Goal: Task Accomplishment & Management: Manage account settings

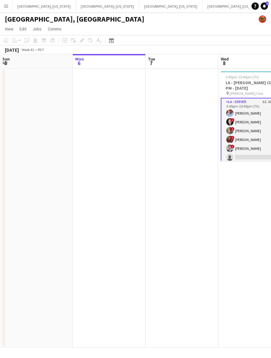
scroll to position [0, 205]
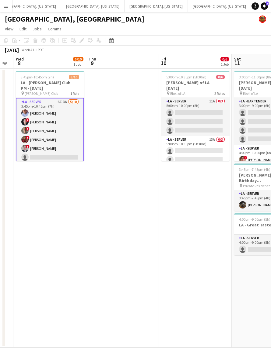
click at [86, 174] on app-date-cell at bounding box center [122, 208] width 73 height 279
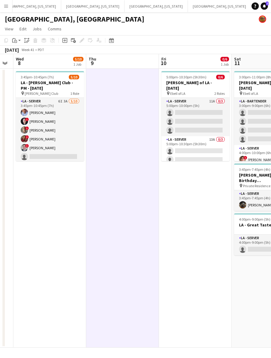
drag, startPoint x: 50, startPoint y: 137, endPoint x: 147, endPoint y: 48, distance: 131.9
click at [50, 136] on app-card-role "LA - Server 6I 3A [DATE] 3:45pm-10:45pm (7h) [PERSON_NAME] ! [PERSON_NAME] ! [P…" at bounding box center [50, 148] width 68 height 100
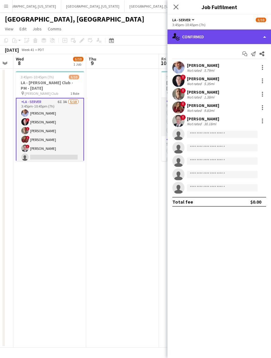
click at [203, 31] on div "single-neutral-actions-check-2 Confirmed" at bounding box center [218, 36] width 103 height 15
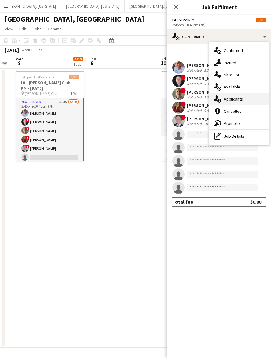
click at [242, 95] on div "single-neutral-actions-information Applicants" at bounding box center [239, 99] width 60 height 12
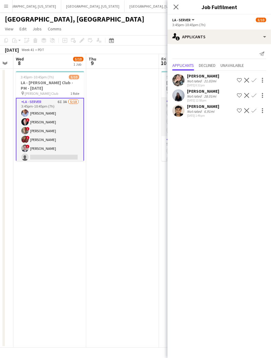
drag, startPoint x: 80, startPoint y: 184, endPoint x: 95, endPoint y: 172, distance: 19.3
click at [80, 183] on app-date-cell "3:45pm-10:45pm (7h) 5/10 LA - [PERSON_NAME] Club - PM - [DATE] pin [PERSON_NAME…" at bounding box center [49, 208] width 73 height 279
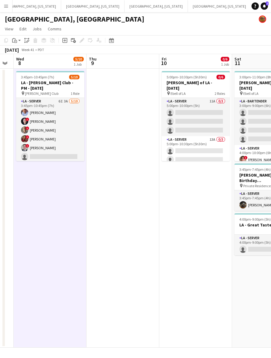
click at [66, 134] on app-card-role "LA - Server 6I 3A [DATE] 3:45pm-10:45pm (7h) [PERSON_NAME] ! [PERSON_NAME] ! [P…" at bounding box center [50, 148] width 68 height 100
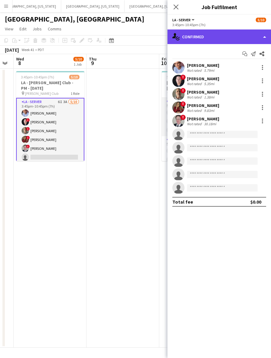
click at [226, 31] on div "single-neutral-actions-check-2 Confirmed" at bounding box center [218, 36] width 103 height 15
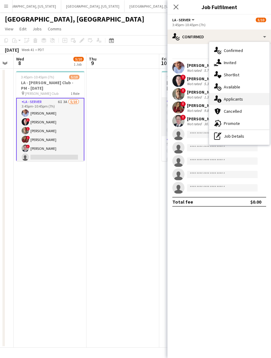
click at [233, 98] on span "Applicants" at bounding box center [232, 98] width 19 height 5
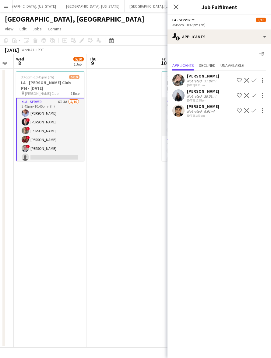
click at [192, 79] on div "Not rated" at bounding box center [195, 81] width 16 height 5
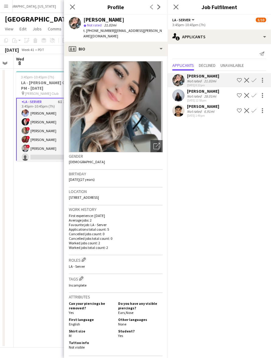
click at [192, 79] on div "Not rated" at bounding box center [195, 81] width 16 height 5
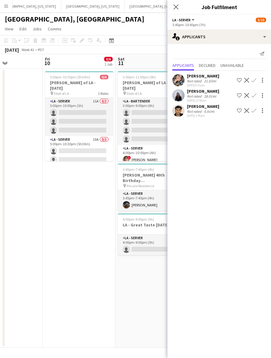
scroll to position [0, 252]
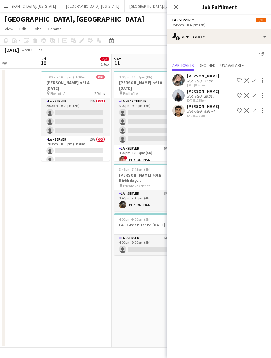
drag, startPoint x: 125, startPoint y: 187, endPoint x: 4, endPoint y: 214, distance: 123.9
click at [4, 216] on div "Mon 6 Tue 7 Wed 8 5/10 1 Job Thu 9 Fri 10 0/6 1 Job Sat 11 3/13 3 Jobs Sun 12 5…" at bounding box center [135, 201] width 271 height 294
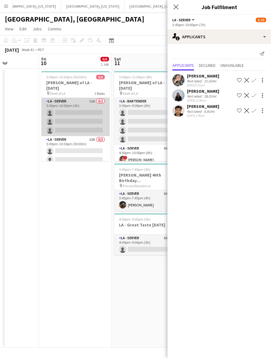
click at [67, 114] on app-card-role "LA - Server 11A 0/3 5:00pm-10:00pm (5h) single-neutral-actions single-neutral-a…" at bounding box center [75, 117] width 68 height 38
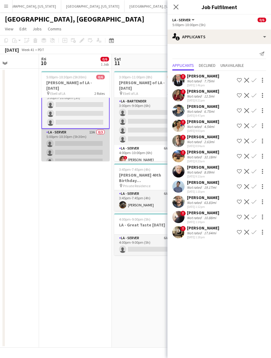
click at [52, 139] on app-card-role "LA - Server 13A 0/3 5:00pm-10:30pm (5h30m) single-neutral-actions single-neutra…" at bounding box center [75, 148] width 68 height 38
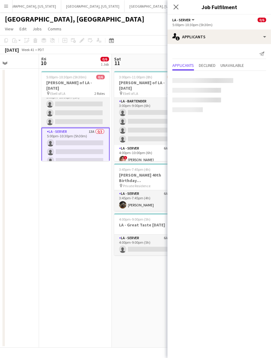
scroll to position [8, 0]
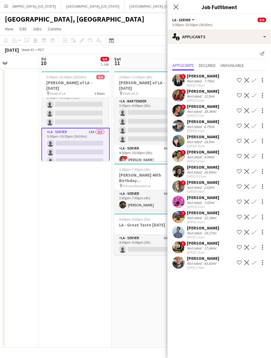
click at [83, 195] on app-date-cell "5:00pm-10:30pm (5h30m) 0/6 [PERSON_NAME] of LA - [DATE] pin Ebell of LA 2 Roles…" at bounding box center [75, 208] width 73 height 279
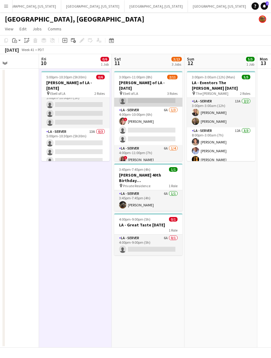
scroll to position [64, 0]
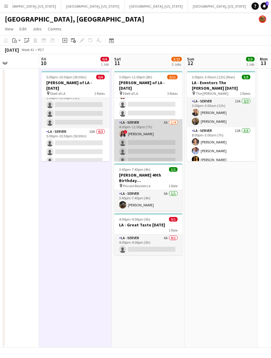
click at [152, 141] on app-card-role "LA - Server 6A [DATE] 4:00pm-11:00pm (7h) ! [PERSON_NAME] single-neutral-action…" at bounding box center [148, 142] width 68 height 47
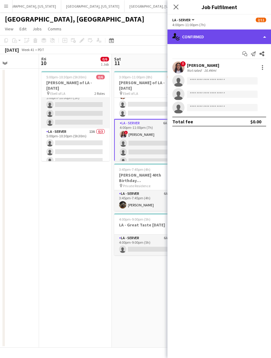
click at [230, 36] on div "single-neutral-actions-check-2 Confirmed" at bounding box center [218, 36] width 103 height 15
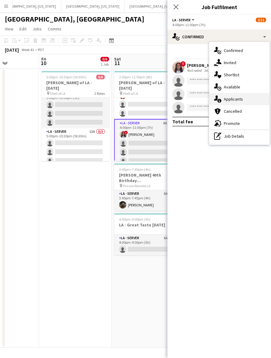
click at [242, 101] on span "Applicants" at bounding box center [232, 98] width 19 height 5
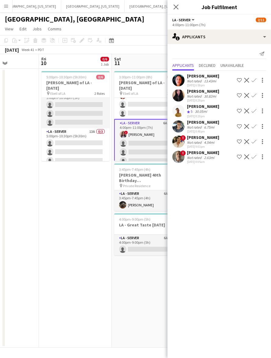
click at [105, 192] on app-date-cell "5:00pm-10:30pm (5h30m) 0/6 [PERSON_NAME] of LA - [DATE] pin Ebell of LA 2 Roles…" at bounding box center [75, 208] width 73 height 279
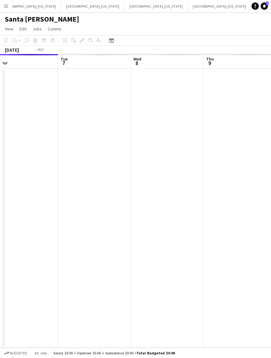
drag, startPoint x: 191, startPoint y: 129, endPoint x: 103, endPoint y: 148, distance: 89.6
click at [103, 148] on app-calendar-viewport "Fri 3 Sat 4 Sun 5 Mon 6 Tue 7 Wed 8 Thu 9 Fri 10 Sat 11" at bounding box center [135, 201] width 271 height 294
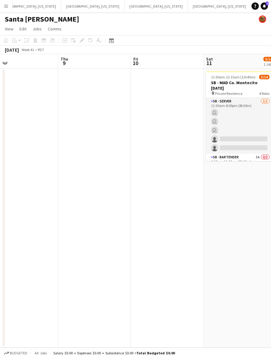
drag, startPoint x: 179, startPoint y: 143, endPoint x: 5, endPoint y: 164, distance: 175.0
click at [8, 163] on app-calendar-viewport "Sun 5 Mon 6 Tue 7 Wed 8 Thu 9 Fri 10 Sat 11 5/14 1 Job Sun 12 Mon 13 11:30am-12…" at bounding box center [135, 201] width 271 height 294
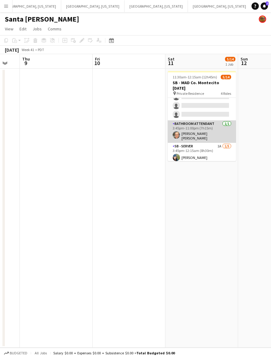
scroll to position [76, 0]
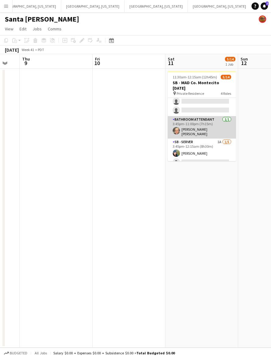
click at [201, 140] on app-card-role "SB - Server 1A [DATE] 3:45pm-12:15am (8h30m) [PERSON_NAME] single-neutral-actio…" at bounding box center [202, 167] width 68 height 56
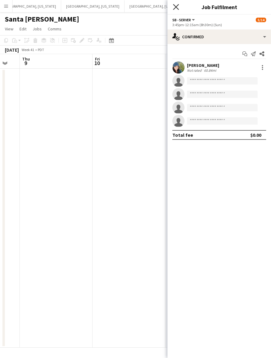
click at [178, 9] on icon at bounding box center [176, 7] width 6 height 6
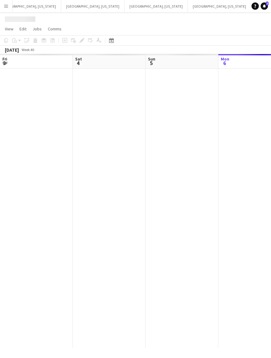
scroll to position [0, 145]
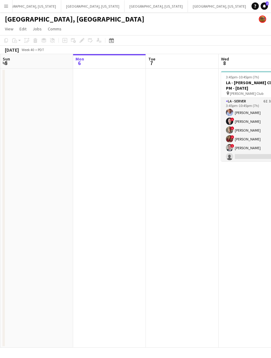
click at [110, 203] on app-calendar-viewport "Fri 3 8/8 1 Job Sat 4 8/8 3 Jobs Sun 5 Mon 6 Tue 7 Wed 8 5/10 1 Job Thu 9 Fri 1…" at bounding box center [135, 201] width 271 height 294
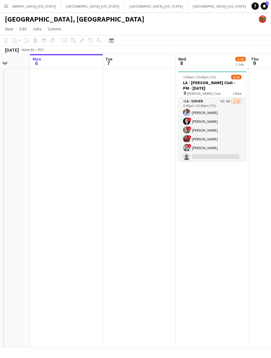
drag, startPoint x: 164, startPoint y: 183, endPoint x: 123, endPoint y: 179, distance: 40.6
click at [128, 181] on app-calendar-viewport "Fri 3 8/8 1 Job Sat 4 8/8 3 Jobs Sun 5 Mon 6 Tue 7 Wed 8 5/10 1 Job Thu 9 Fri 1…" at bounding box center [135, 201] width 271 height 294
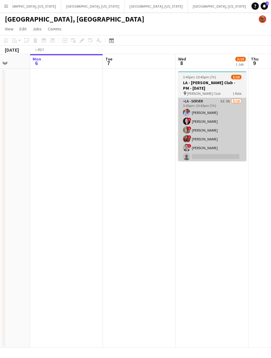
scroll to position [0, 224]
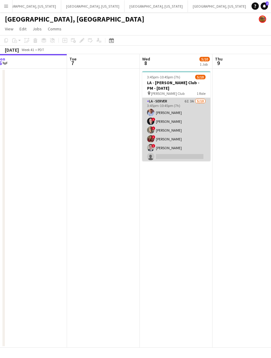
drag, startPoint x: 165, startPoint y: 146, endPoint x: 198, endPoint y: 111, distance: 48.4
click at [165, 146] on app-card-role "LA - Server 6I 3A [DATE] 3:45pm-10:45pm (7h) [PERSON_NAME] ! [PERSON_NAME] ! [P…" at bounding box center [176, 148] width 68 height 100
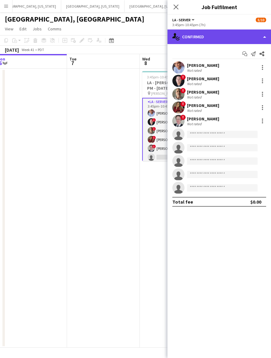
click at [230, 37] on div "single-neutral-actions-check-2 Confirmed" at bounding box center [218, 36] width 103 height 15
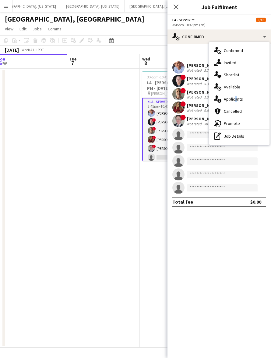
drag, startPoint x: 233, startPoint y: 100, endPoint x: 227, endPoint y: 99, distance: 5.5
click at [233, 100] on span "Applicants" at bounding box center [232, 98] width 19 height 5
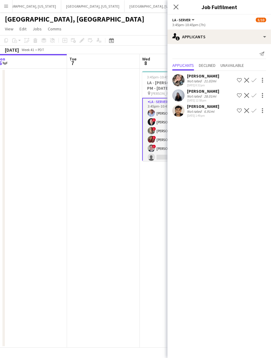
click at [186, 112] on div "[PERSON_NAME] Not rated 6.91mi [DATE] 1:49pm Shortlist crew Decline Confirm" at bounding box center [218, 111] width 103 height 14
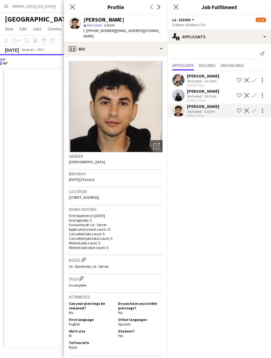
click at [183, 109] on app-user-avatar at bounding box center [178, 111] width 12 height 12
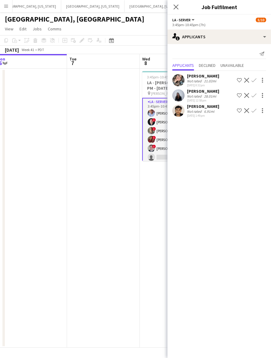
click at [183, 109] on app-user-avatar at bounding box center [178, 111] width 12 height 12
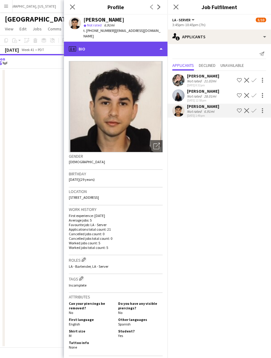
click at [141, 45] on div "profile Bio" at bounding box center [115, 49] width 103 height 15
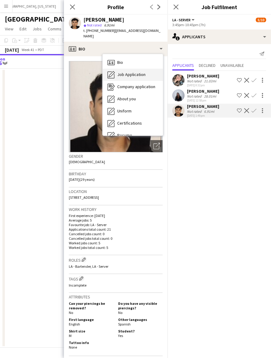
click at [142, 72] on span "Job Application" at bounding box center [131, 74] width 28 height 5
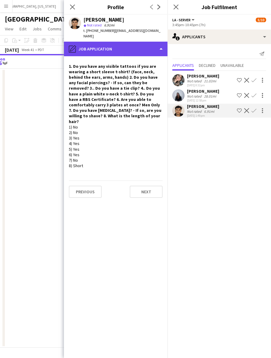
click at [120, 43] on div "pencil4 Job Application" at bounding box center [115, 49] width 103 height 15
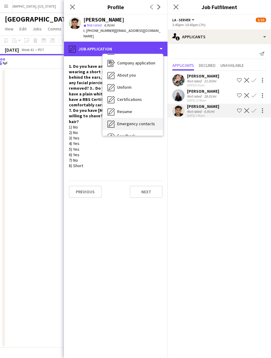
scroll to position [45, 0]
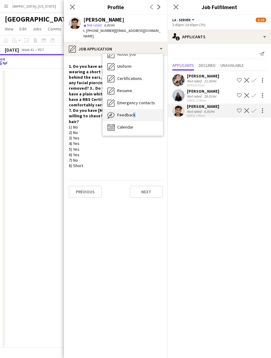
click at [131, 109] on div "Feedback Feedback" at bounding box center [132, 115] width 60 height 12
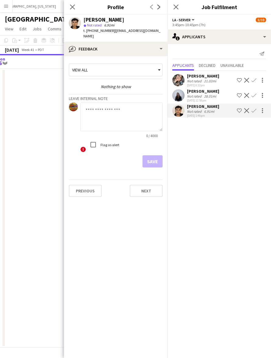
click at [109, 110] on textarea at bounding box center [121, 116] width 82 height 29
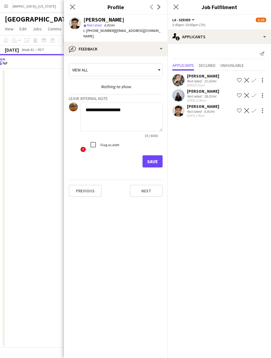
click at [134, 110] on textarea "**********" at bounding box center [121, 116] width 82 height 29
paste textarea "**********"
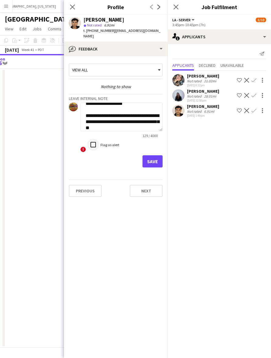
type textarea "**********"
click at [156, 155] on button "Save" at bounding box center [152, 161] width 20 height 12
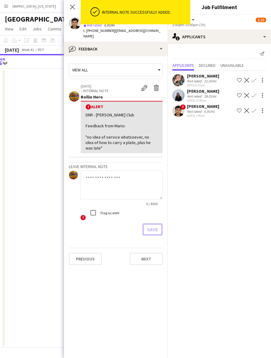
scroll to position [0, 0]
click at [74, 5] on icon "Close pop-in" at bounding box center [72, 7] width 6 height 6
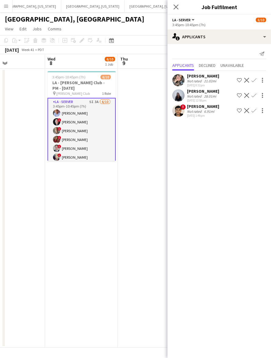
drag, startPoint x: 114, startPoint y: 142, endPoint x: 23, endPoint y: 159, distance: 93.0
click at [20, 159] on app-calendar-viewport "Sat 4 8/8 3 Jobs Sun 5 Mon 6 Tue 7 Wed 8 6/10 1 Job Thu 9 Fri 10 0/6 1 Job Sat …" at bounding box center [135, 201] width 271 height 294
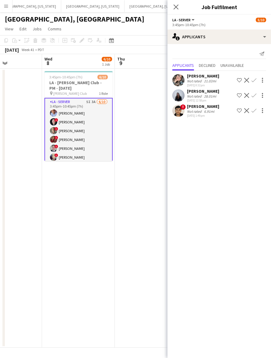
scroll to position [0, 250]
click at [152, 119] on app-date-cell at bounding box center [150, 208] width 73 height 279
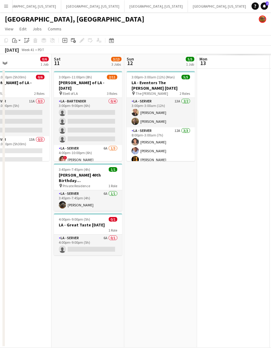
drag, startPoint x: 167, startPoint y: 142, endPoint x: -2, endPoint y: 177, distance: 173.1
click at [0, 177] on html "Menu Boards Boards Boards All jobs Status Workforce Workforce My Workforce Recr…" at bounding box center [135, 179] width 271 height 358
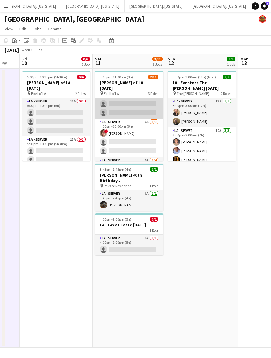
scroll to position [0, 0]
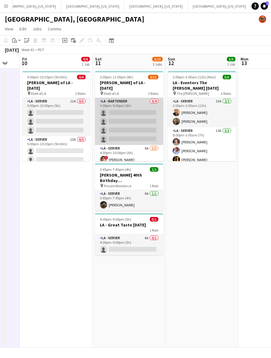
click at [120, 115] on app-card-role "LA - Bartender 0/4 3:00pm-9:00pm (6h) single-neutral-actions single-neutral-act…" at bounding box center [129, 121] width 68 height 47
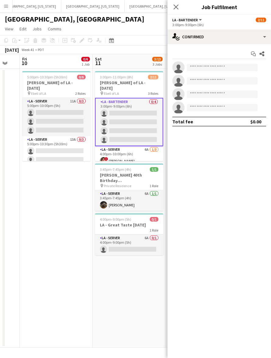
click at [77, 240] on app-date-cell "5:00pm-10:30pm (5h30m) 0/6 [PERSON_NAME] of LA - [DATE] pin Ebell of LA 2 Roles…" at bounding box center [56, 208] width 73 height 279
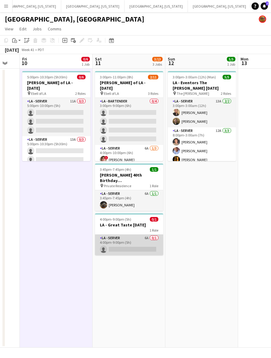
drag, startPoint x: 121, startPoint y: 240, endPoint x: 126, endPoint y: 235, distance: 7.6
click at [122, 240] on app-card-role "LA - Server 6A 0/1 4:00pm-9:00pm (5h) single-neutral-actions" at bounding box center [129, 245] width 68 height 21
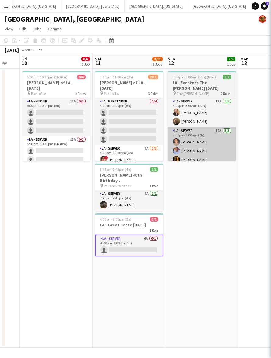
scroll to position [0, 198]
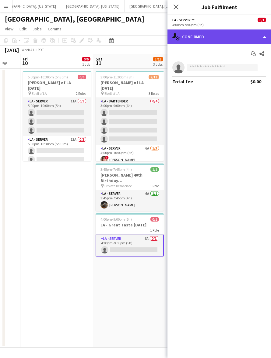
click at [204, 40] on div "single-neutral-actions-check-2 Confirmed" at bounding box center [218, 36] width 103 height 15
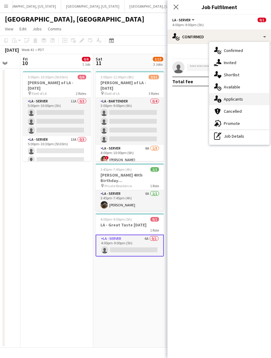
click at [235, 98] on span "Applicants" at bounding box center [232, 98] width 19 height 5
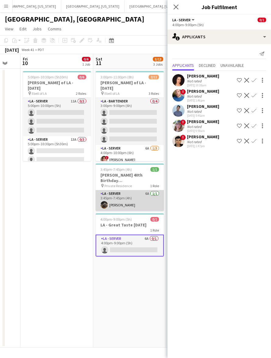
click at [95, 200] on app-card-role "LA - Server 6A [DATE] 3:45pm-7:45pm (4h) [PERSON_NAME]" at bounding box center [129, 200] width 68 height 21
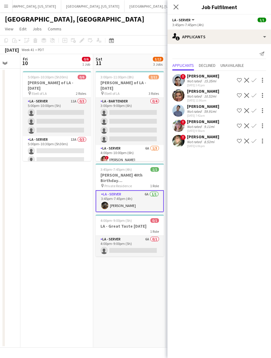
click at [120, 199] on app-card-role "LA - Server 6A [DATE] 3:45pm-7:45pm (4h) [PERSON_NAME]" at bounding box center [129, 201] width 68 height 22
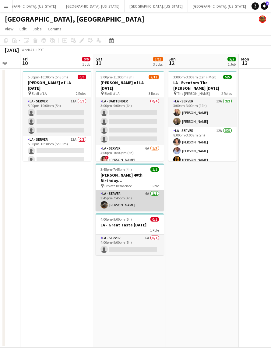
click at [120, 199] on app-card-role "LA - Server 6A [DATE] 3:45pm-7:45pm (4h) [PERSON_NAME]" at bounding box center [129, 200] width 68 height 21
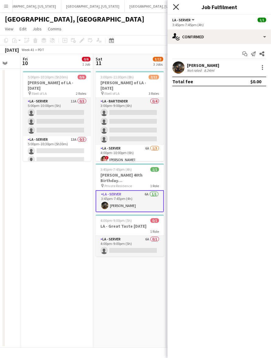
click at [178, 7] on icon "Close pop-in" at bounding box center [176, 7] width 6 height 6
